Goal: Information Seeking & Learning: Learn about a topic

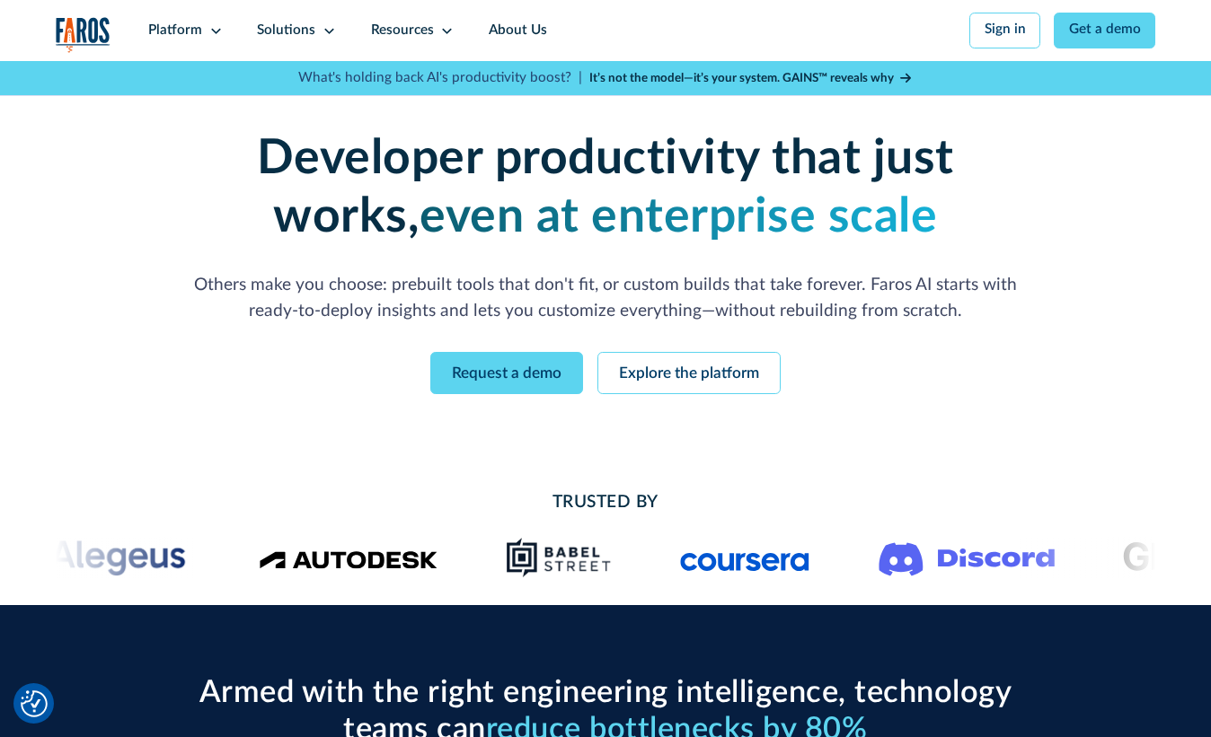
click at [784, 75] on strong "It’s not the model—it’s your system. GAINS™ reveals why" at bounding box center [741, 78] width 304 height 13
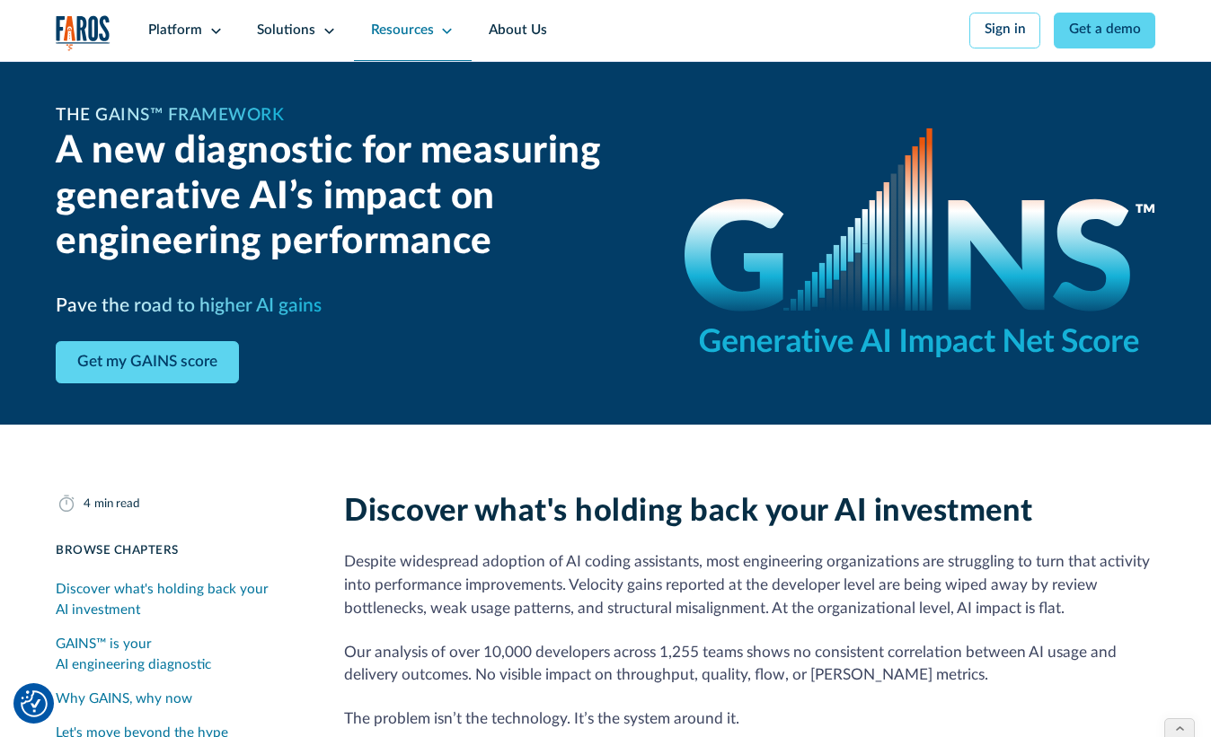
click at [401, 33] on div "Resources" at bounding box center [402, 31] width 63 height 21
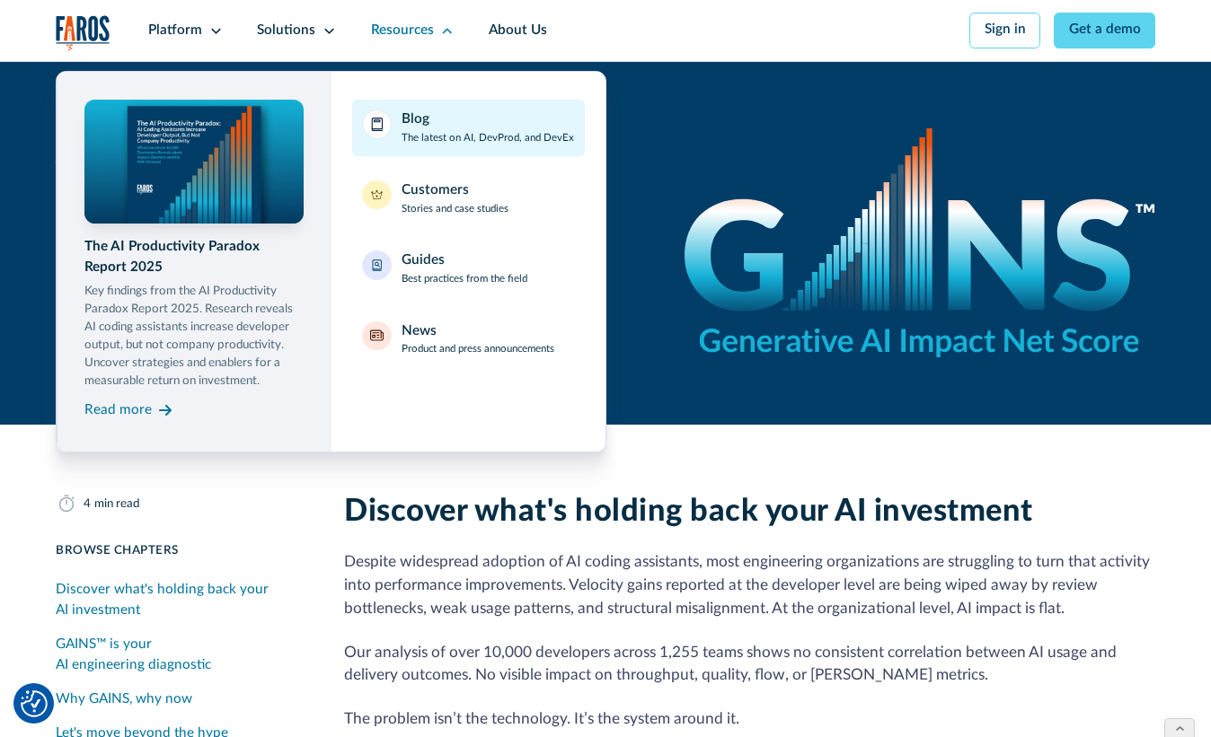
click at [447, 127] on div "Blog The latest on AI, DevProd, and DevEx" at bounding box center [487, 128] width 172 height 36
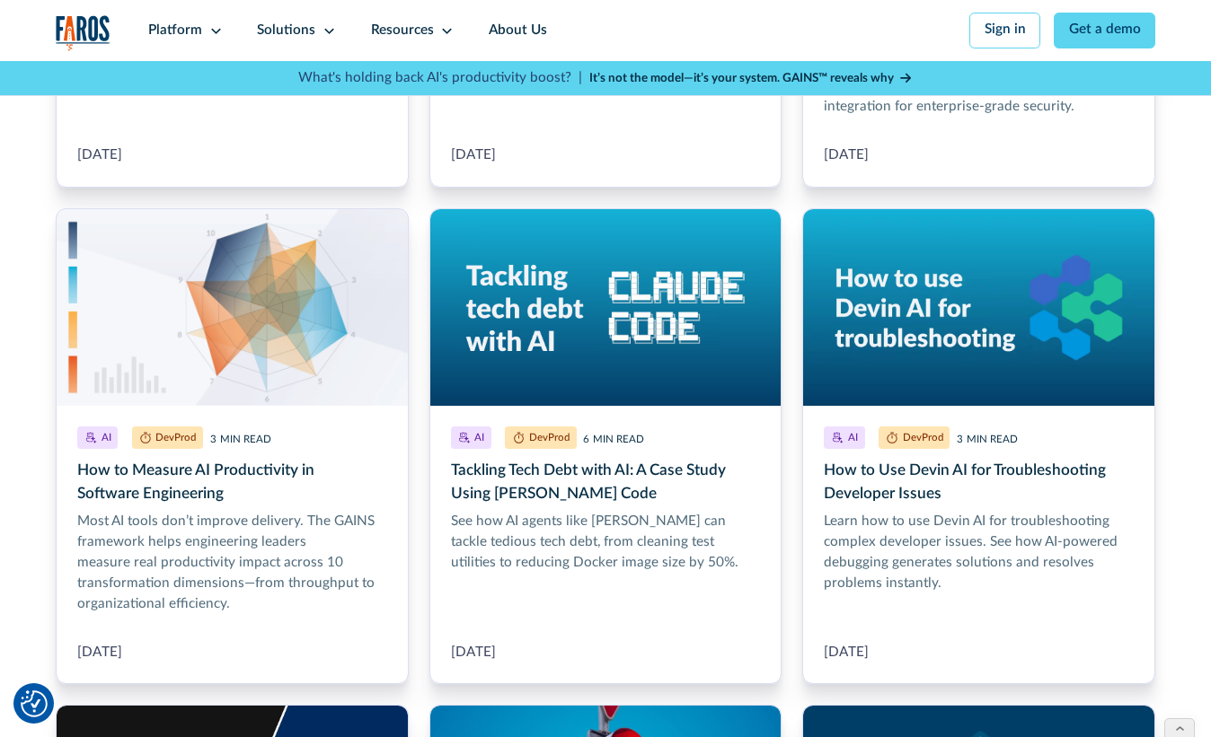
scroll to position [3316, 0]
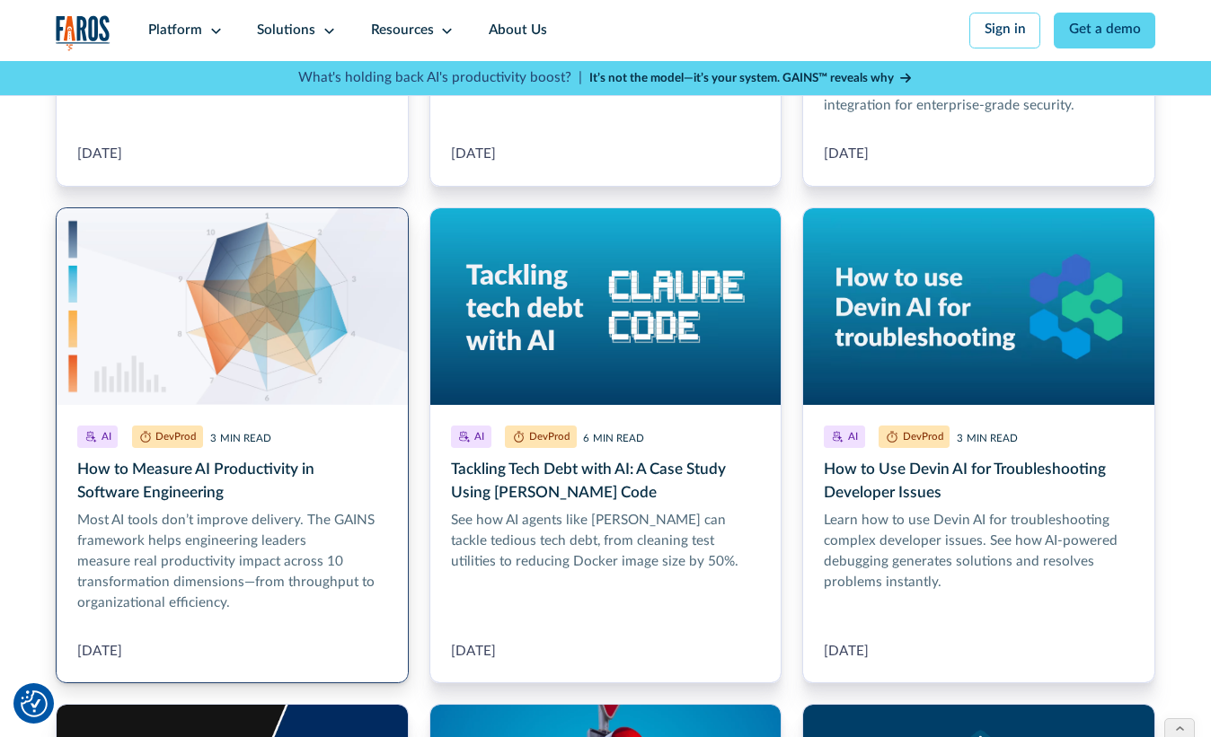
click at [210, 490] on link "How to Measure AI Productivity in Software Engineering" at bounding box center [232, 445] width 353 height 477
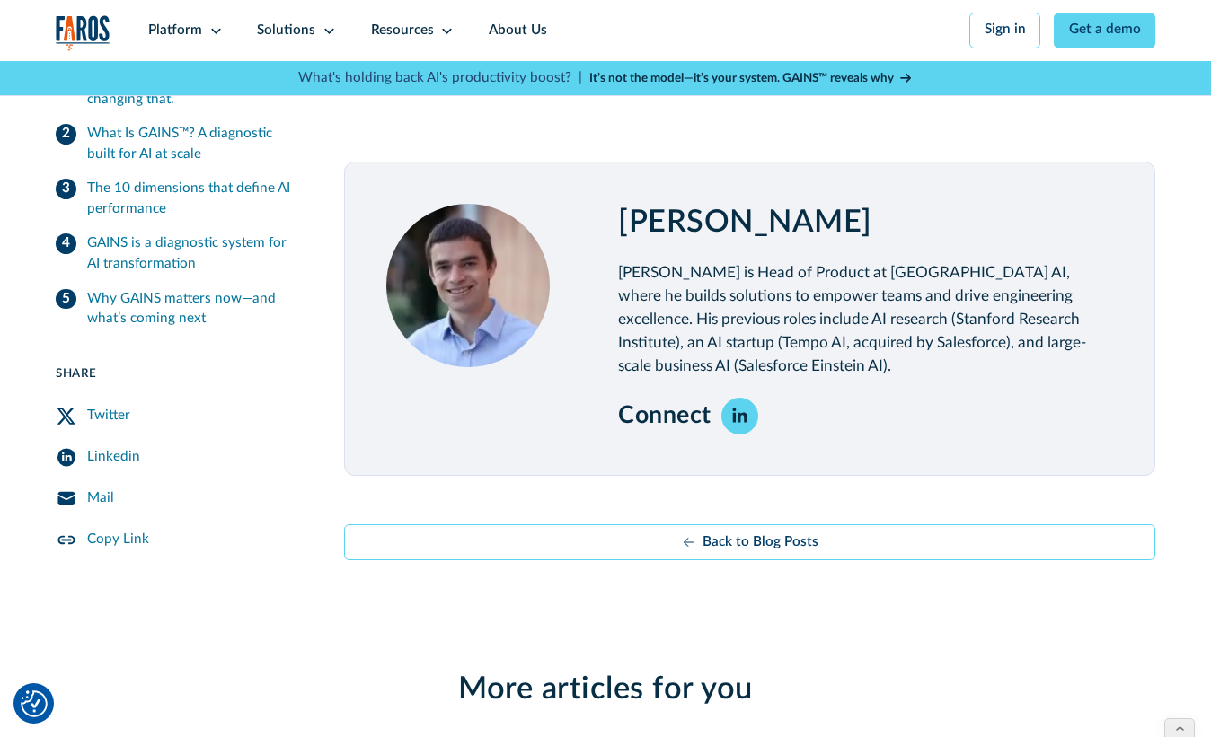
scroll to position [3794, 0]
